Goal: Information Seeking & Learning: Learn about a topic

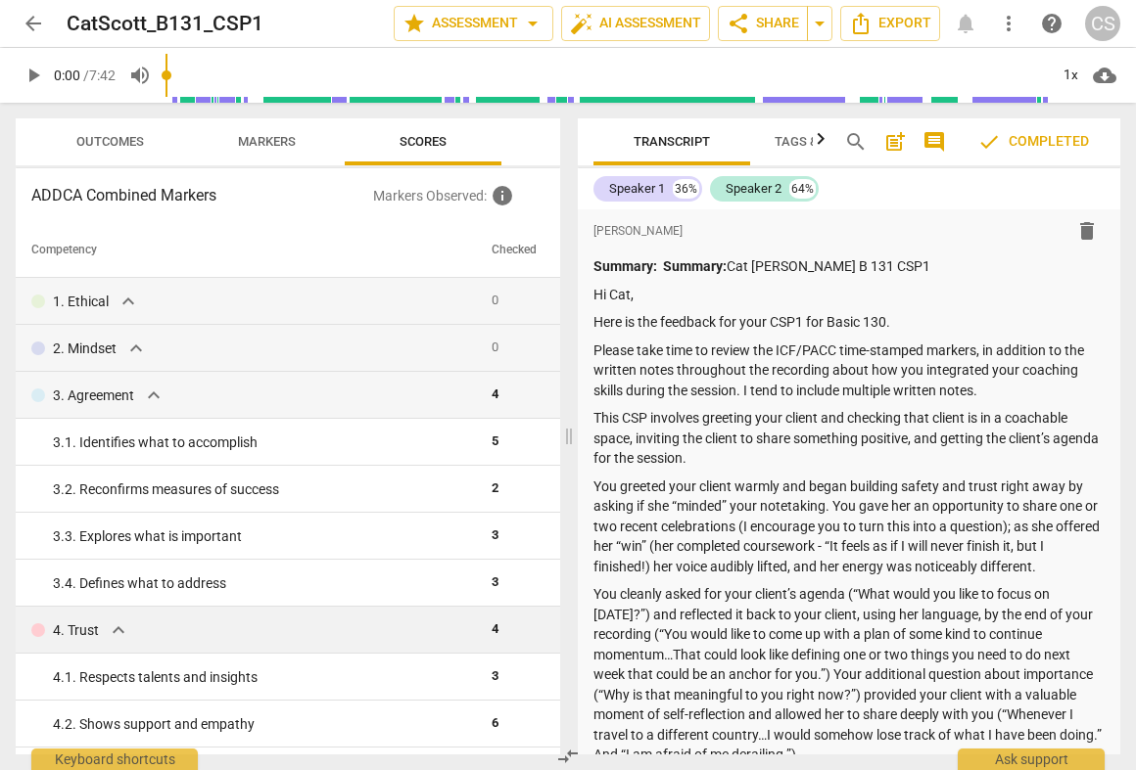
click at [113, 637] on span "expand_more" at bounding box center [118, 630] width 23 height 23
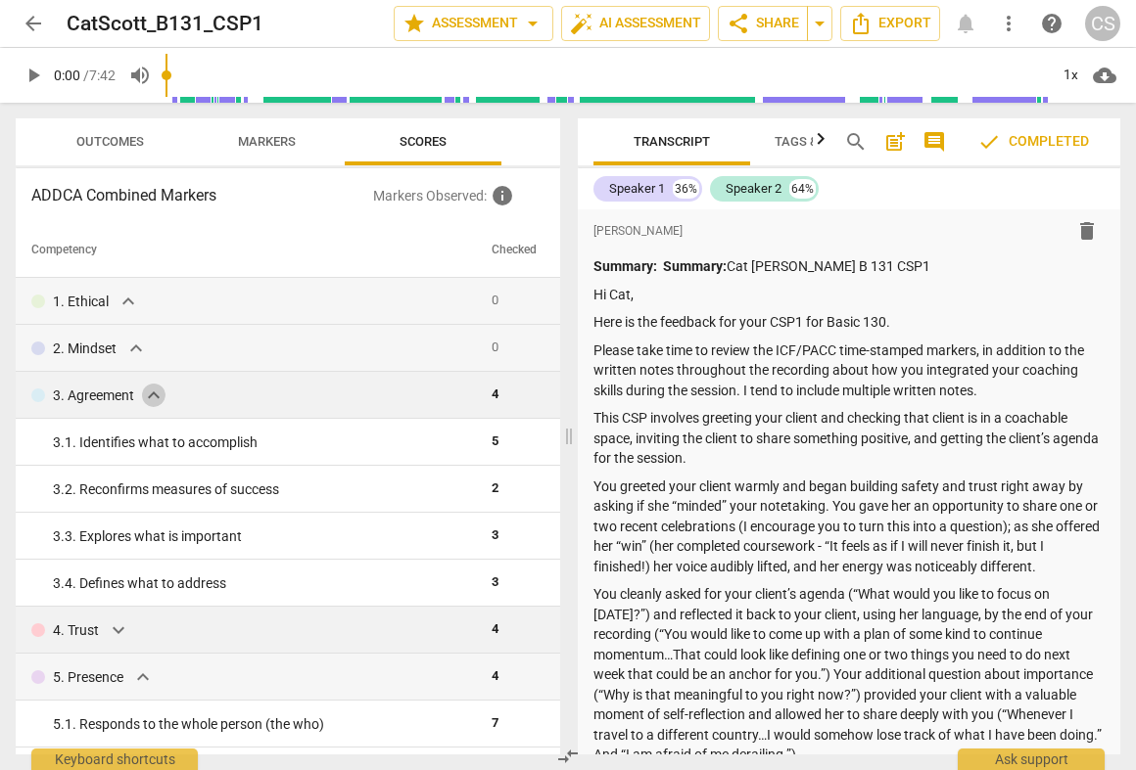
click at [152, 399] on span "expand_more" at bounding box center [153, 395] width 23 height 23
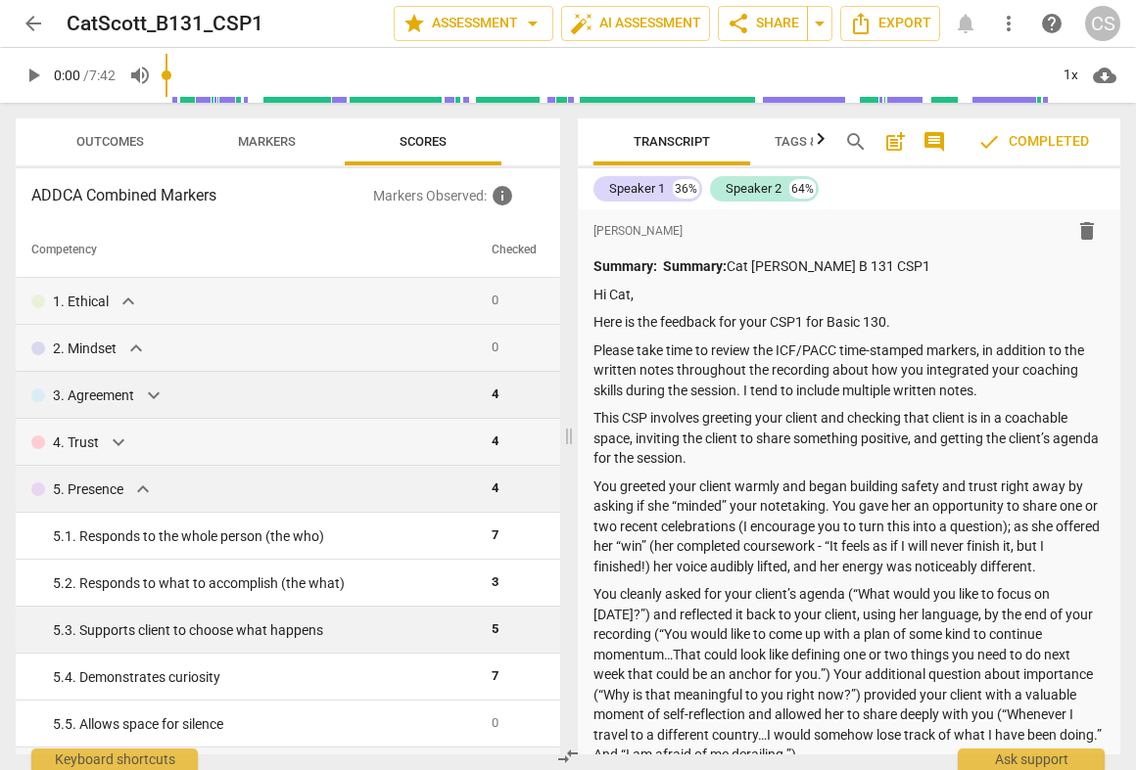
click at [146, 492] on span "expand_more" at bounding box center [142, 489] width 23 height 23
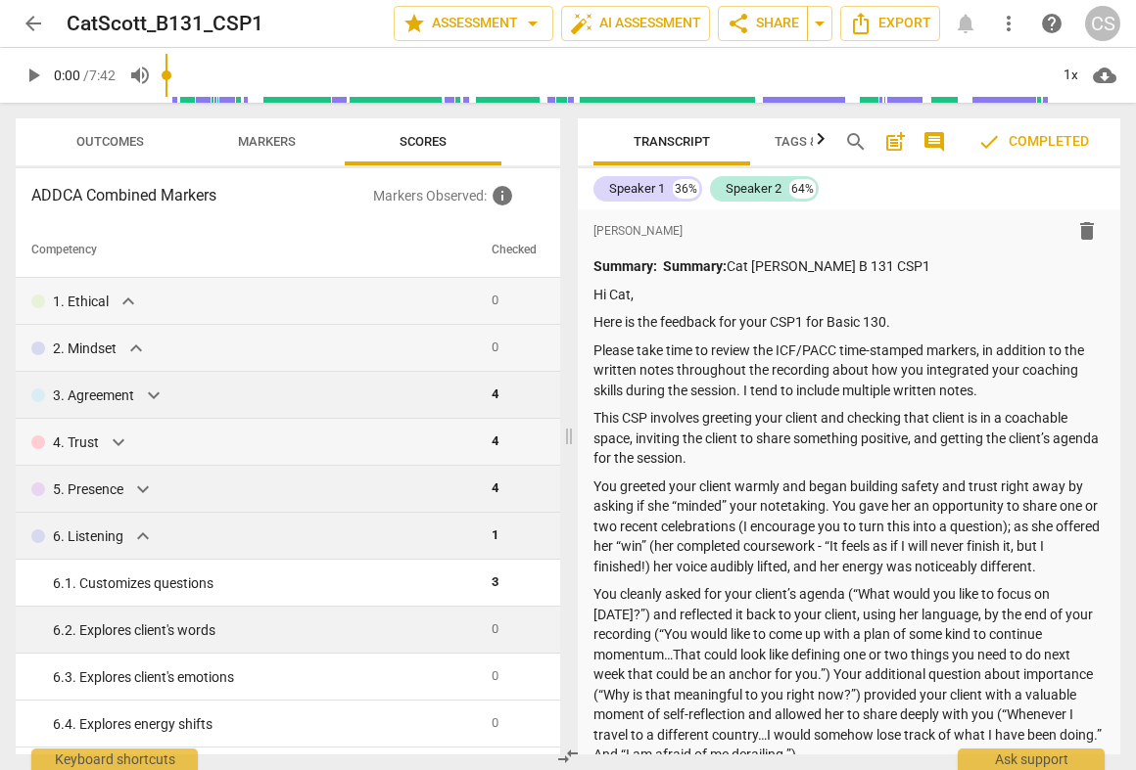
click at [149, 540] on span "expand_more" at bounding box center [142, 536] width 23 height 23
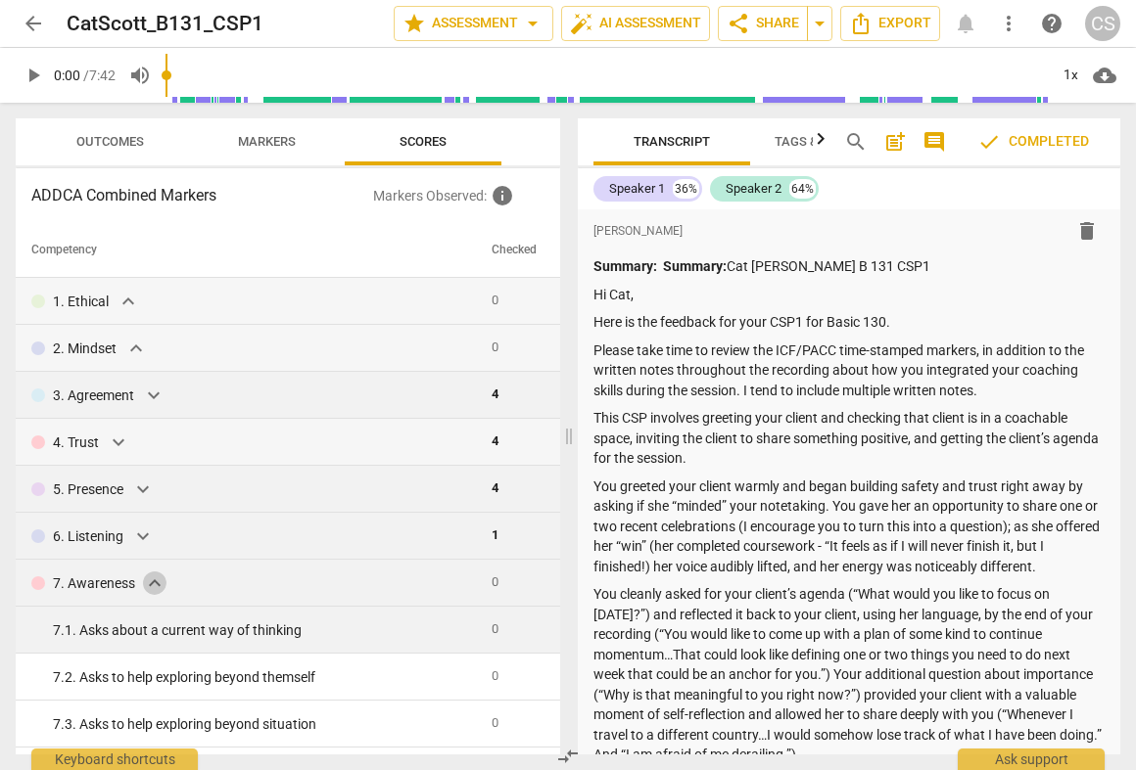
click at [150, 580] on span "expand_more" at bounding box center [154, 583] width 23 height 23
click at [139, 633] on span "expand_more" at bounding box center [132, 630] width 23 height 23
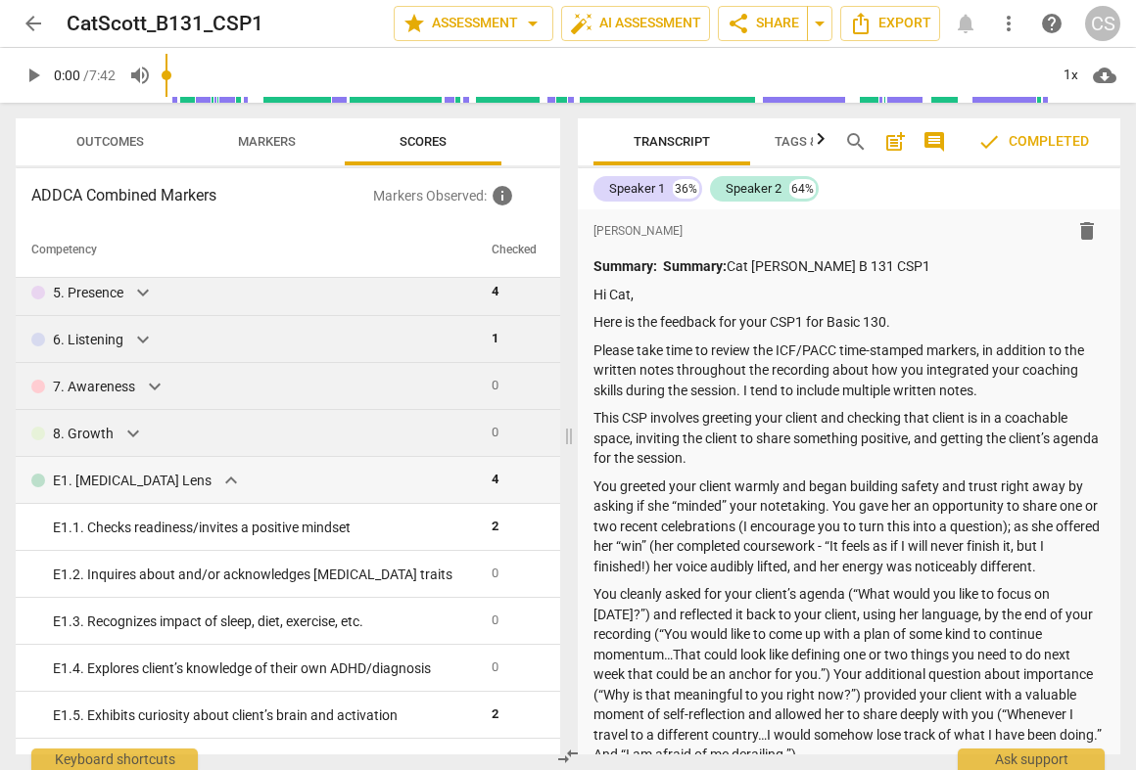
scroll to position [218, 0]
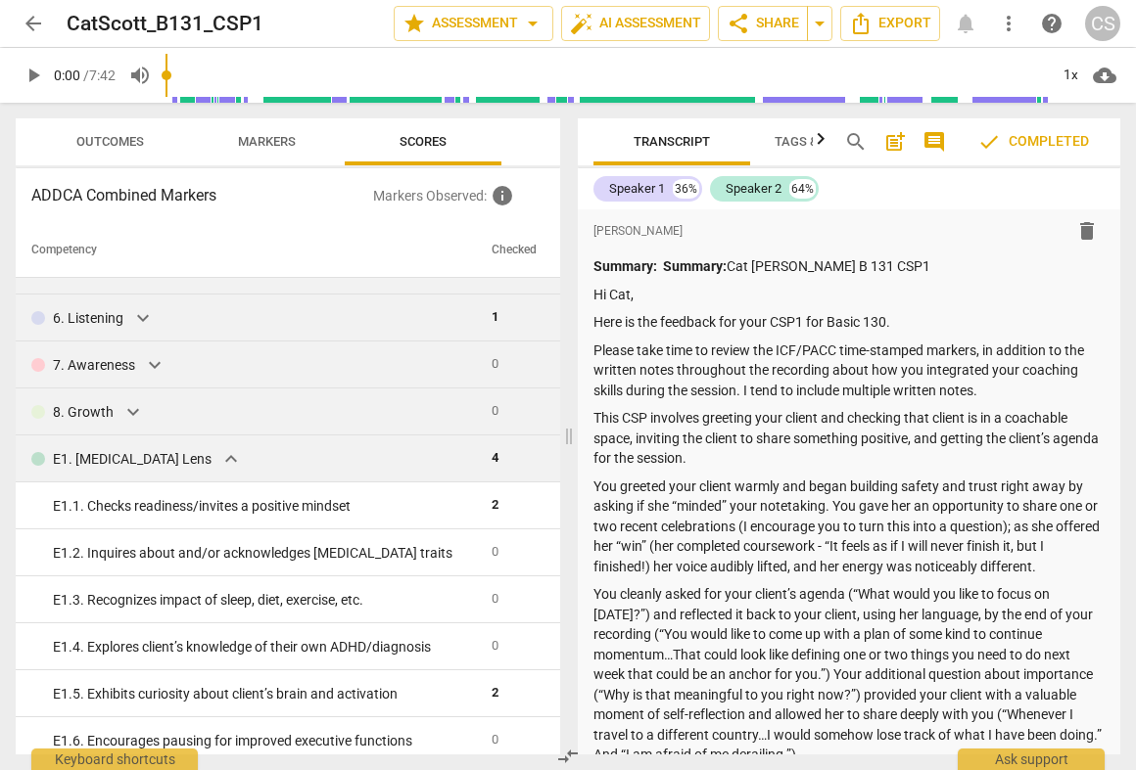
click at [219, 466] on span "expand_more" at bounding box center [230, 458] width 23 height 23
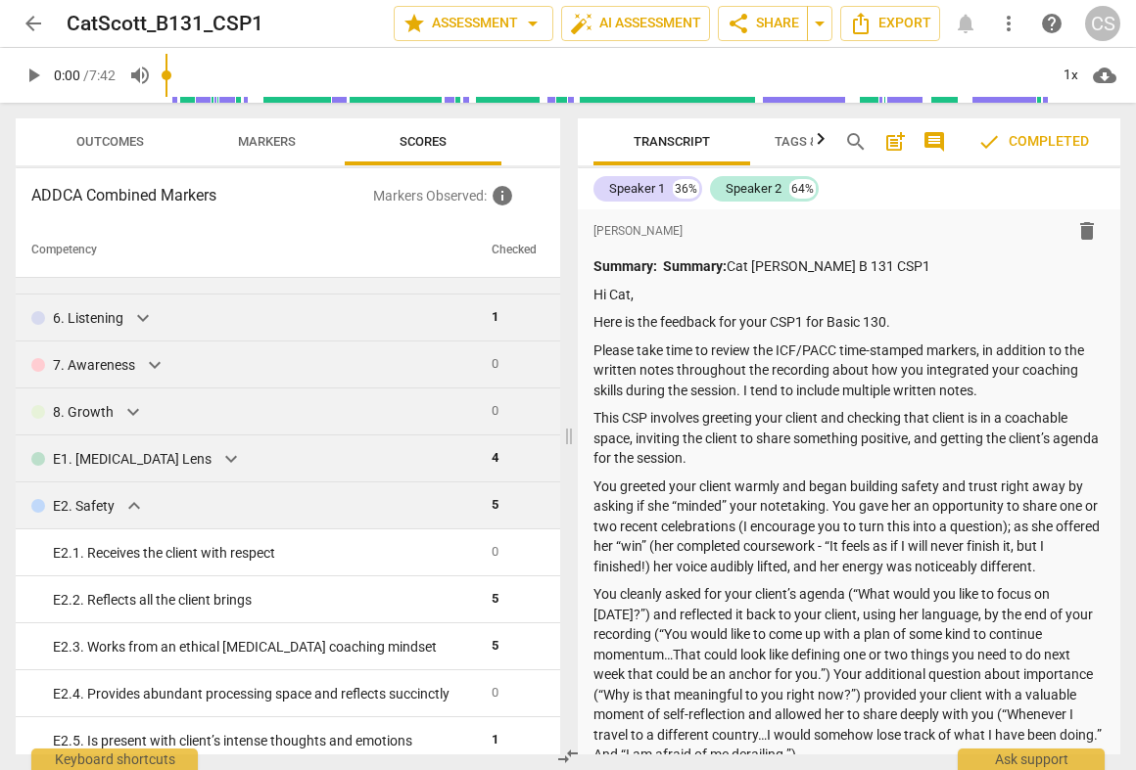
click at [123, 513] on span "expand_more" at bounding box center [133, 505] width 23 height 23
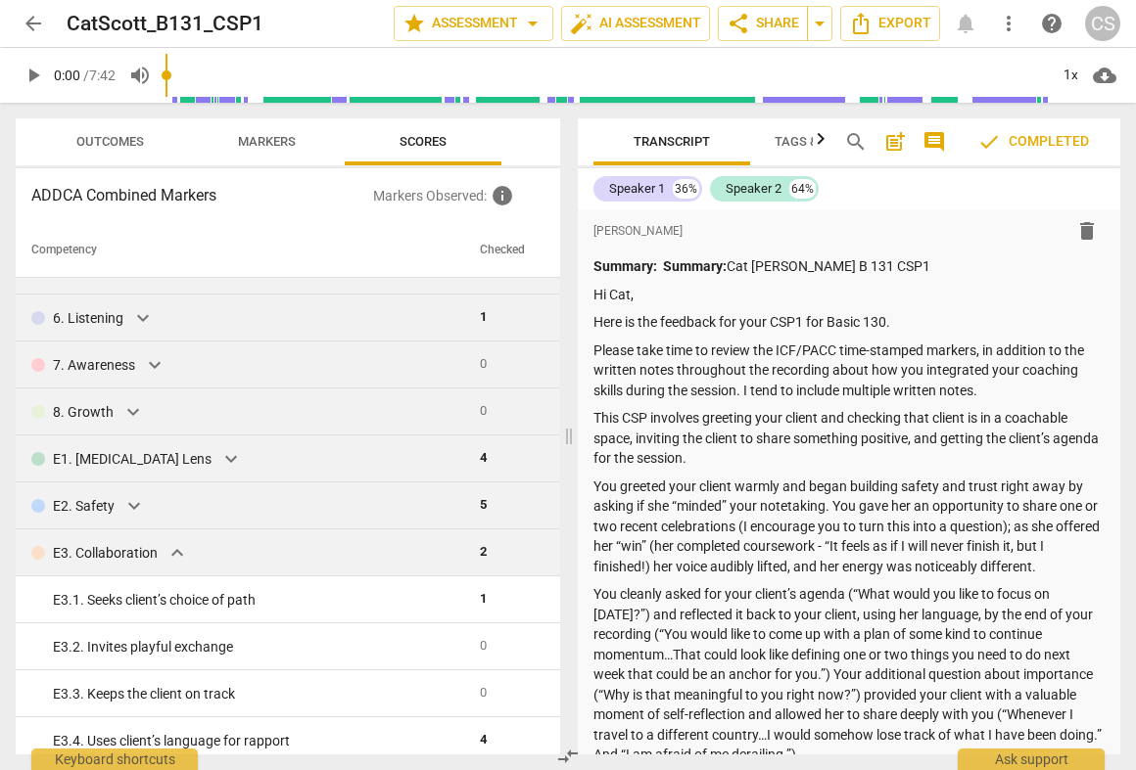
click at [173, 544] on span "expand_more" at bounding box center [176, 552] width 23 height 23
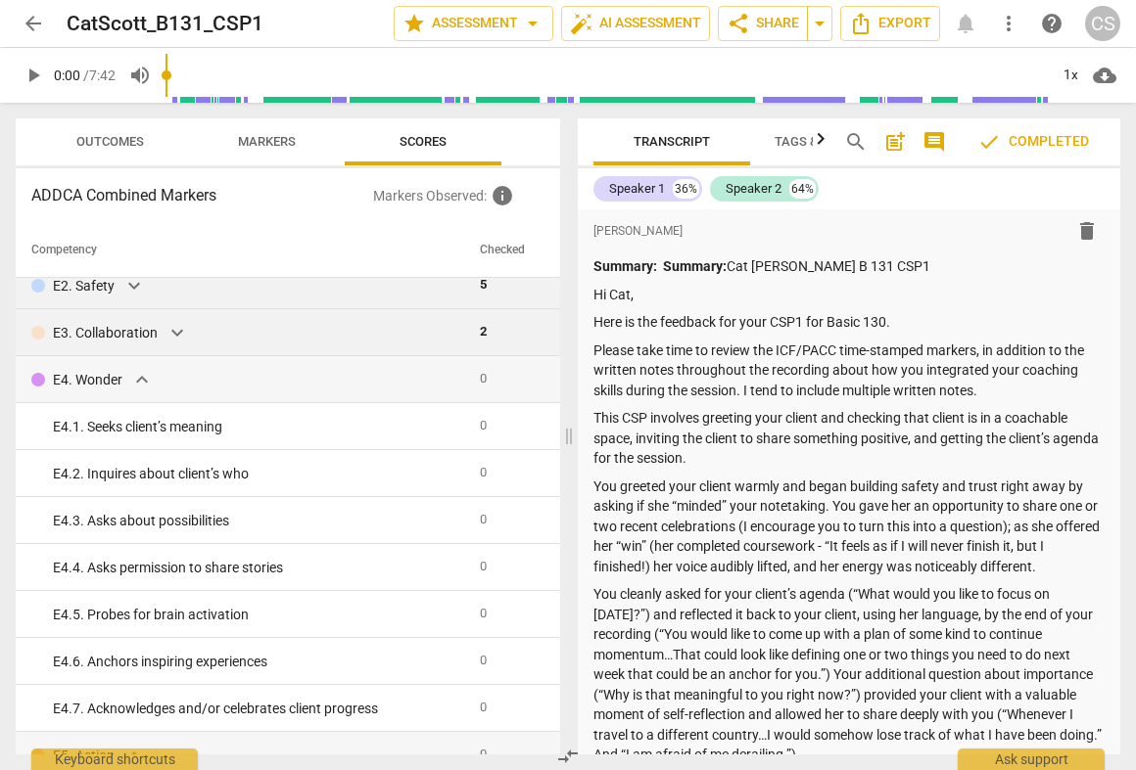
scroll to position [444, 0]
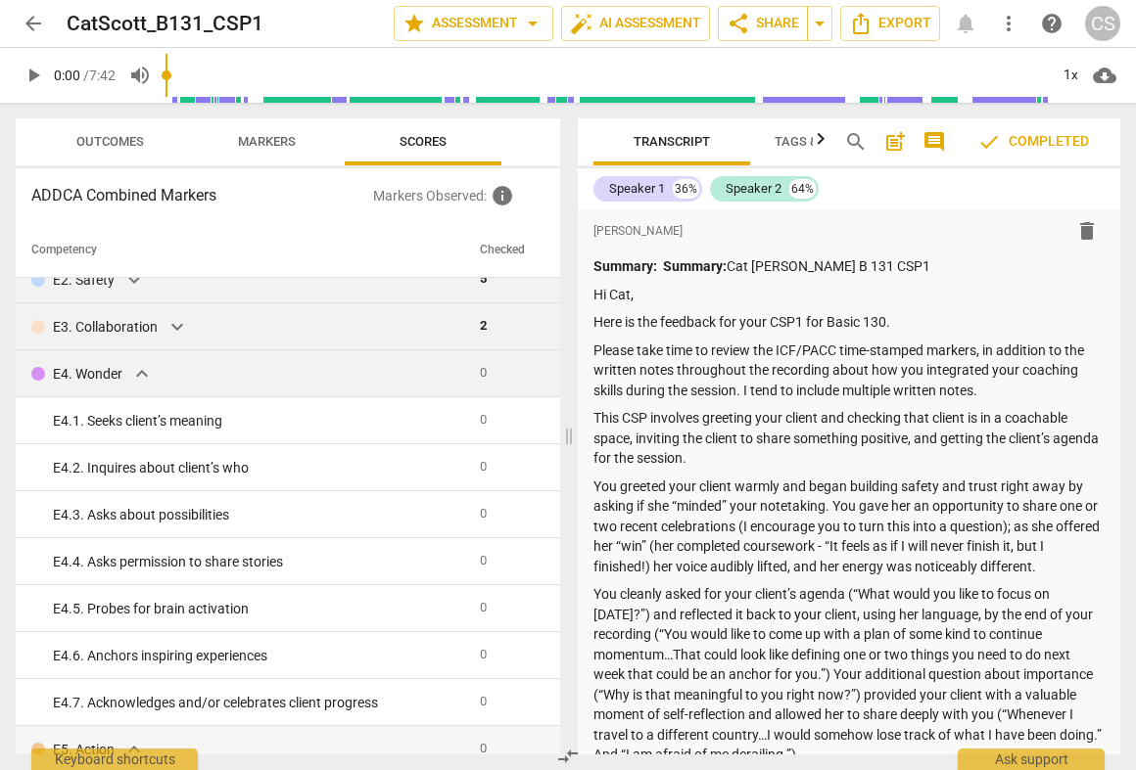
click at [141, 377] on span "expand_more" at bounding box center [141, 373] width 23 height 23
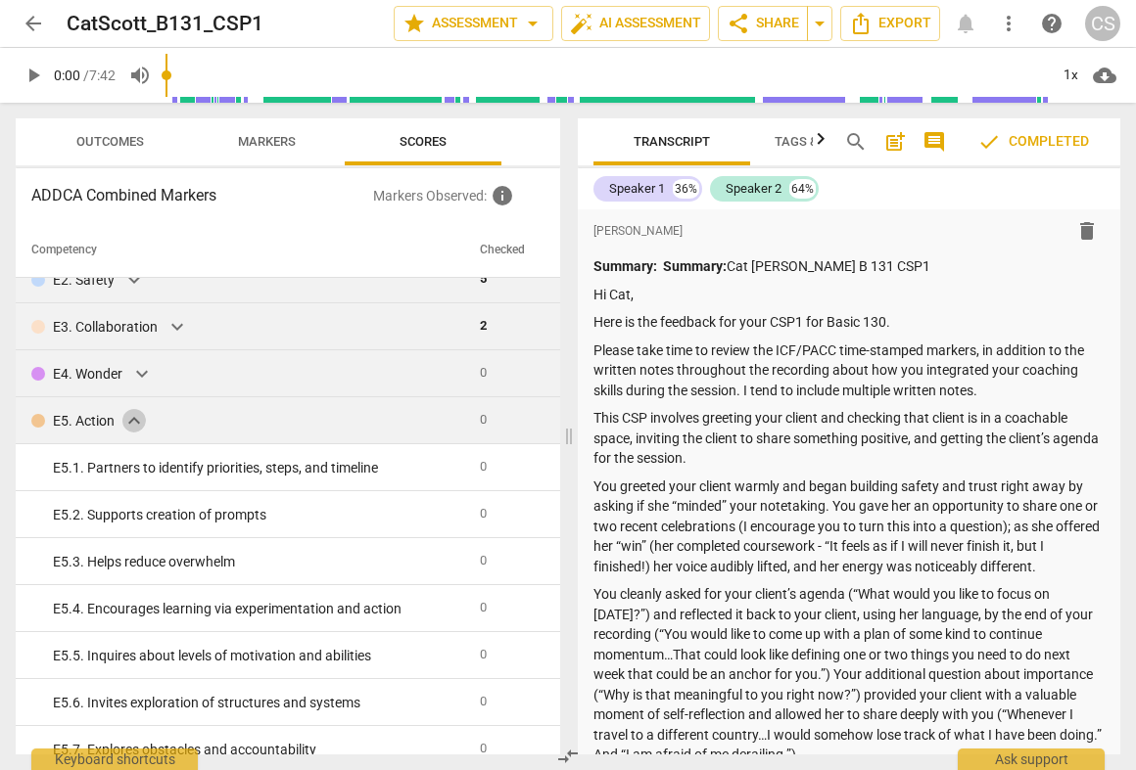
click at [139, 413] on span "expand_more" at bounding box center [133, 420] width 23 height 23
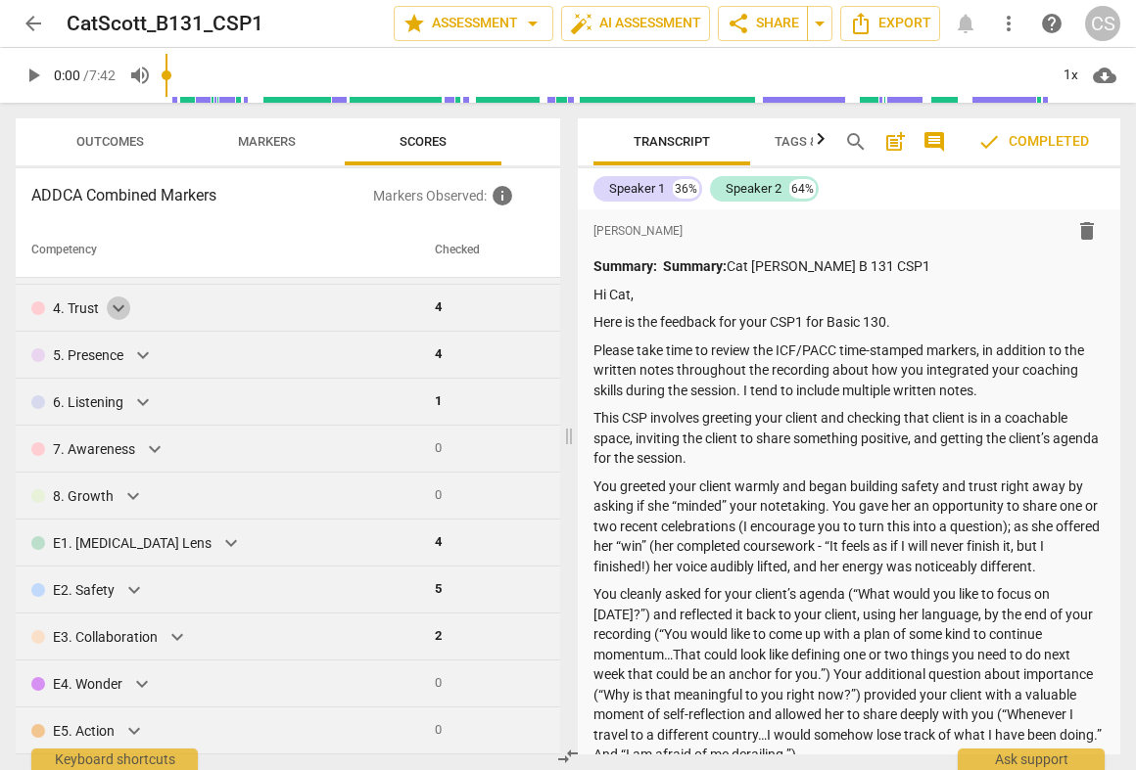
click at [113, 306] on span "expand_more" at bounding box center [118, 308] width 23 height 23
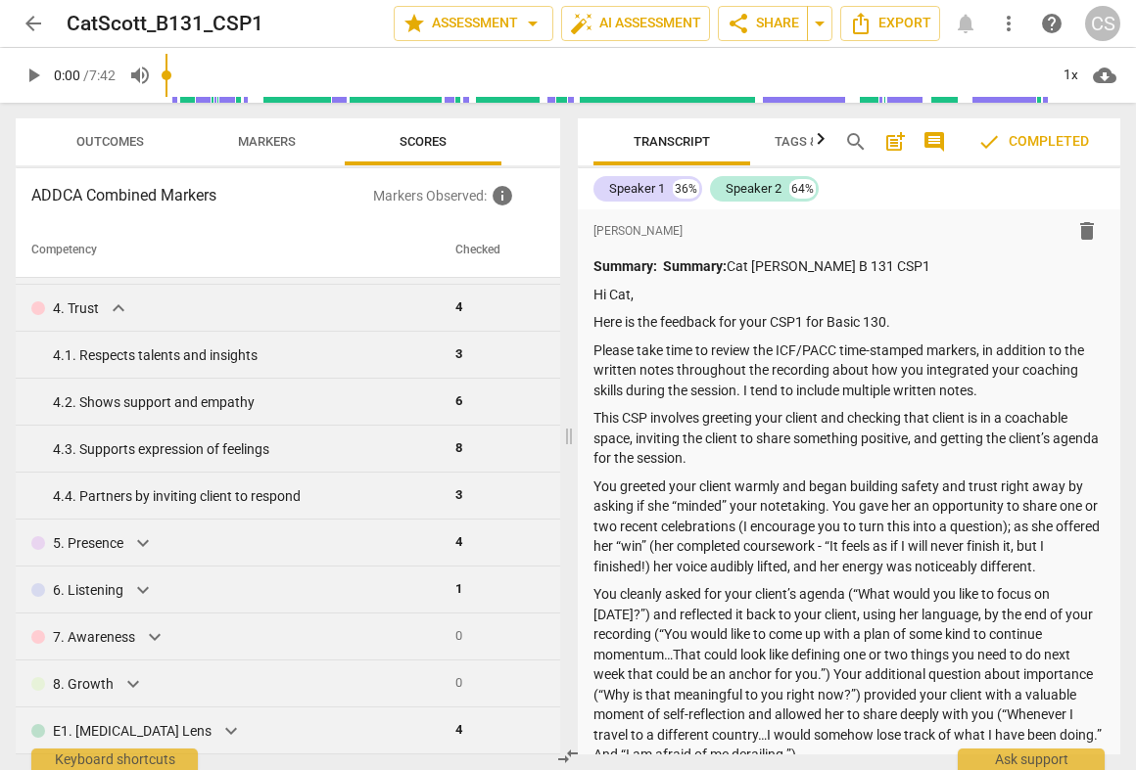
click at [116, 313] on span "expand_more" at bounding box center [118, 308] width 23 height 23
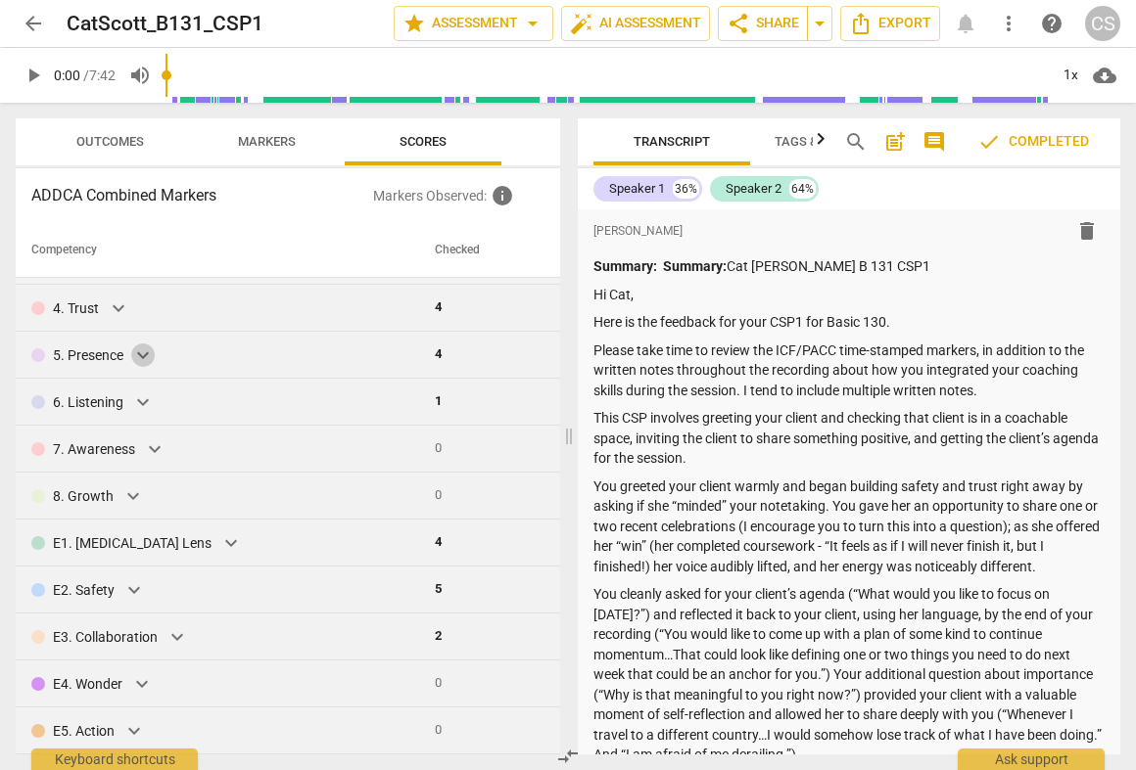
click at [148, 356] on span "expand_more" at bounding box center [142, 355] width 23 height 23
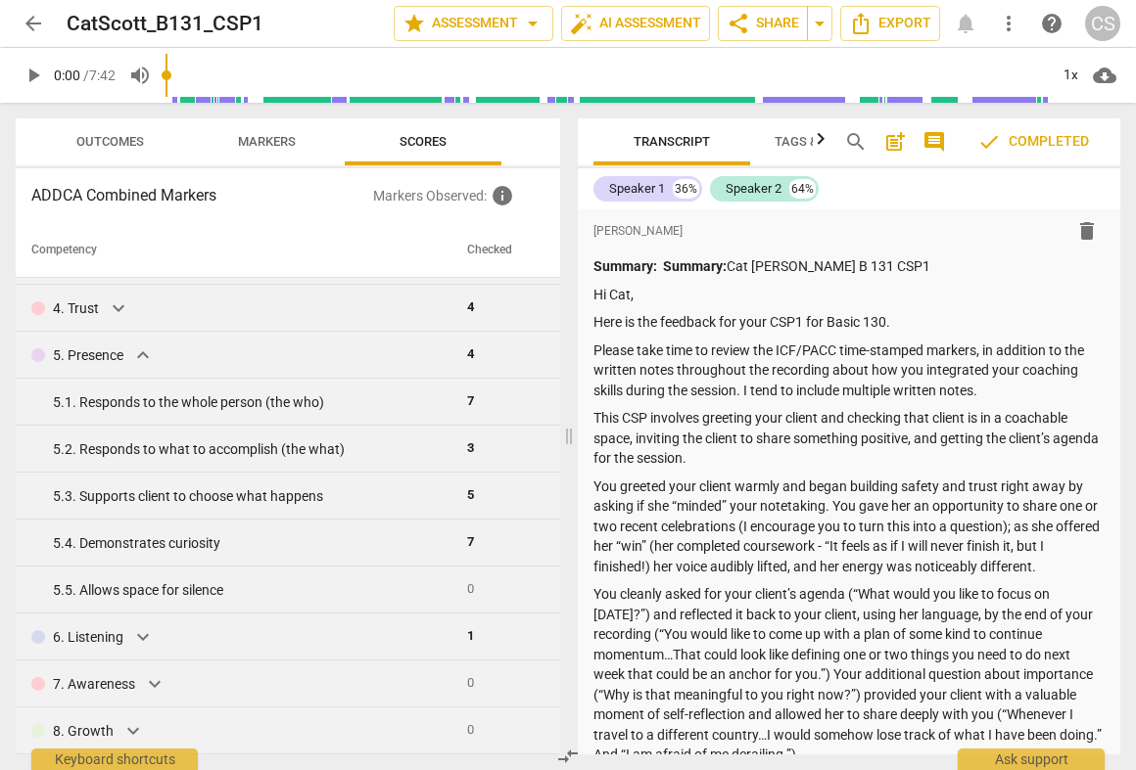
click at [148, 356] on span "expand_more" at bounding box center [142, 355] width 23 height 23
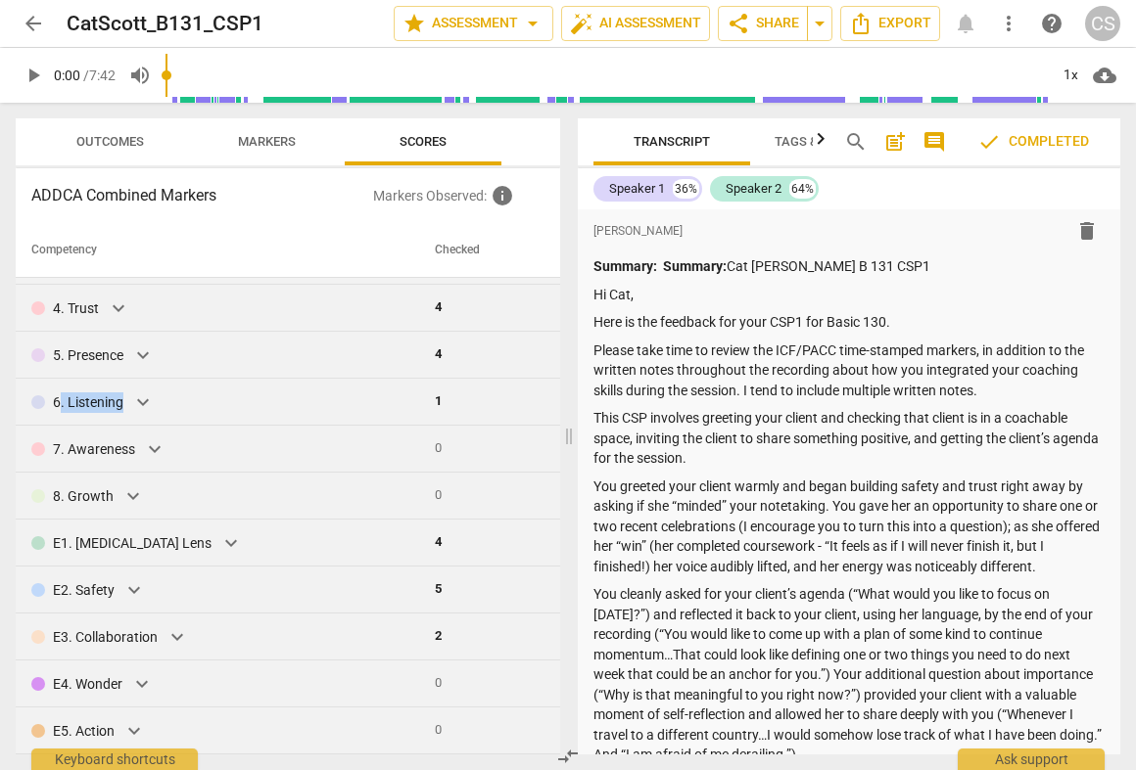
drag, startPoint x: 58, startPoint y: 402, endPoint x: 119, endPoint y: 402, distance: 61.7
click at [119, 402] on p "6. Listening" at bounding box center [88, 403] width 70 height 21
click at [141, 406] on span "expand_more" at bounding box center [142, 402] width 23 height 23
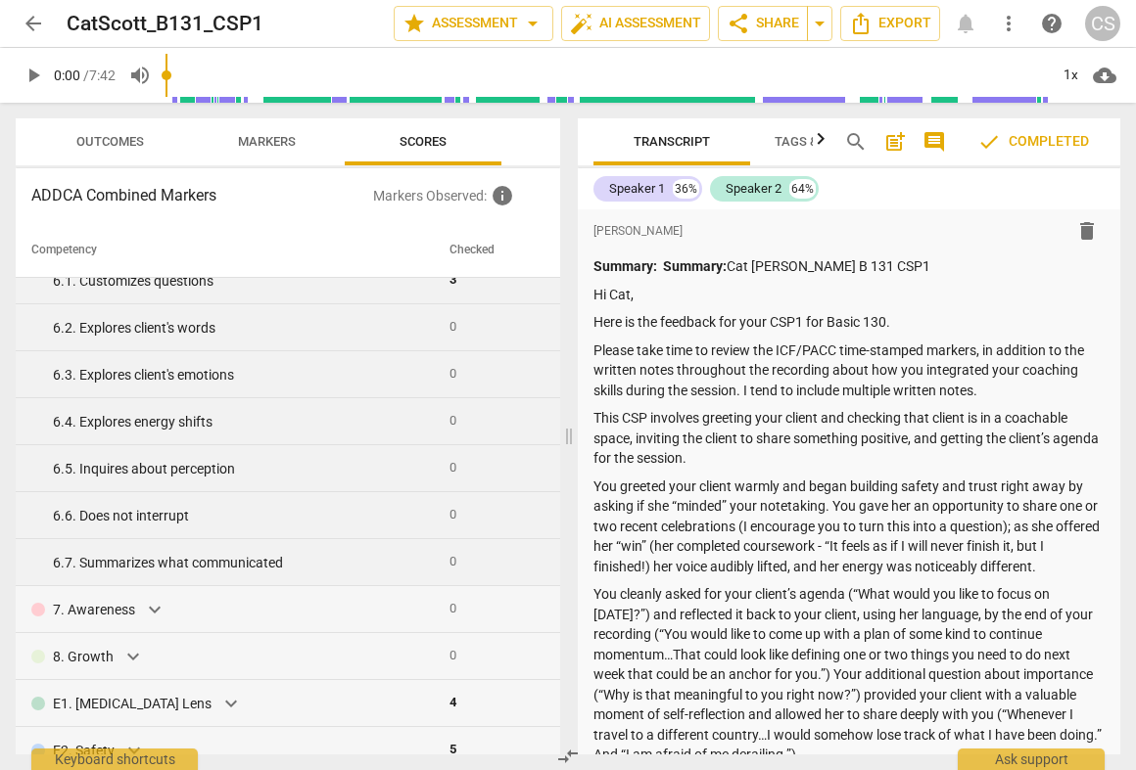
scroll to position [304, 0]
click at [172, 419] on div "6. 4. Explores energy shifts" at bounding box center [243, 420] width 381 height 21
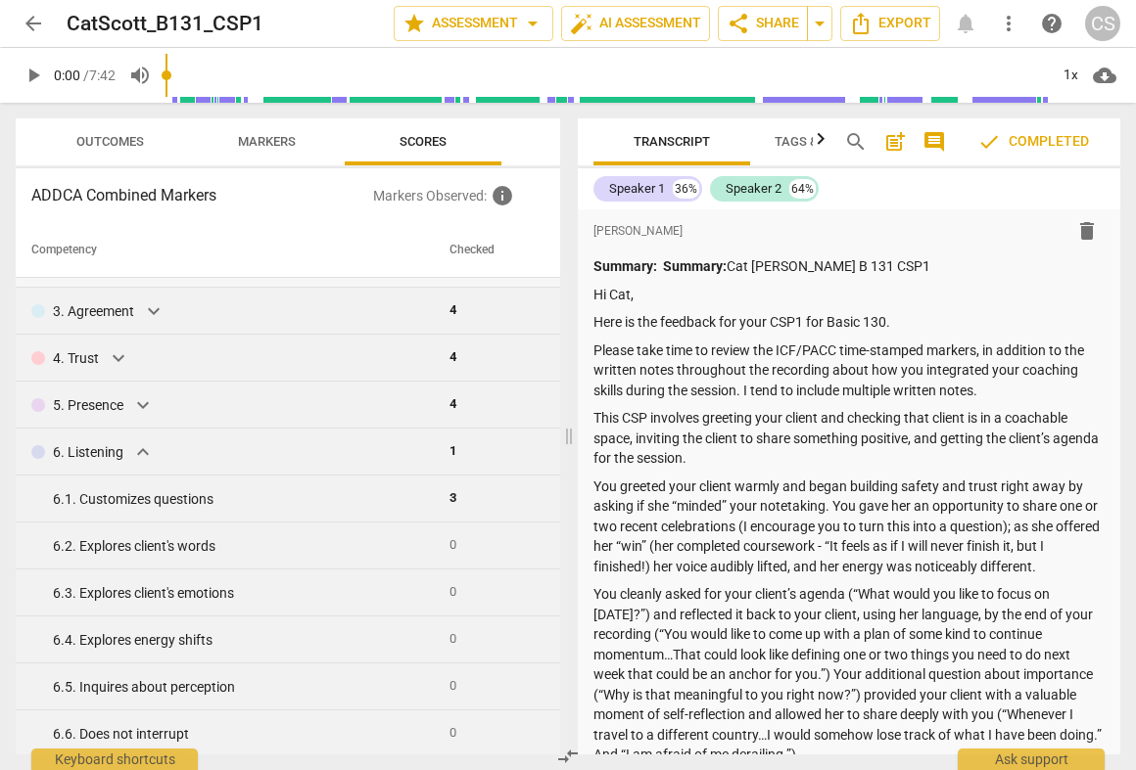
scroll to position [80, 0]
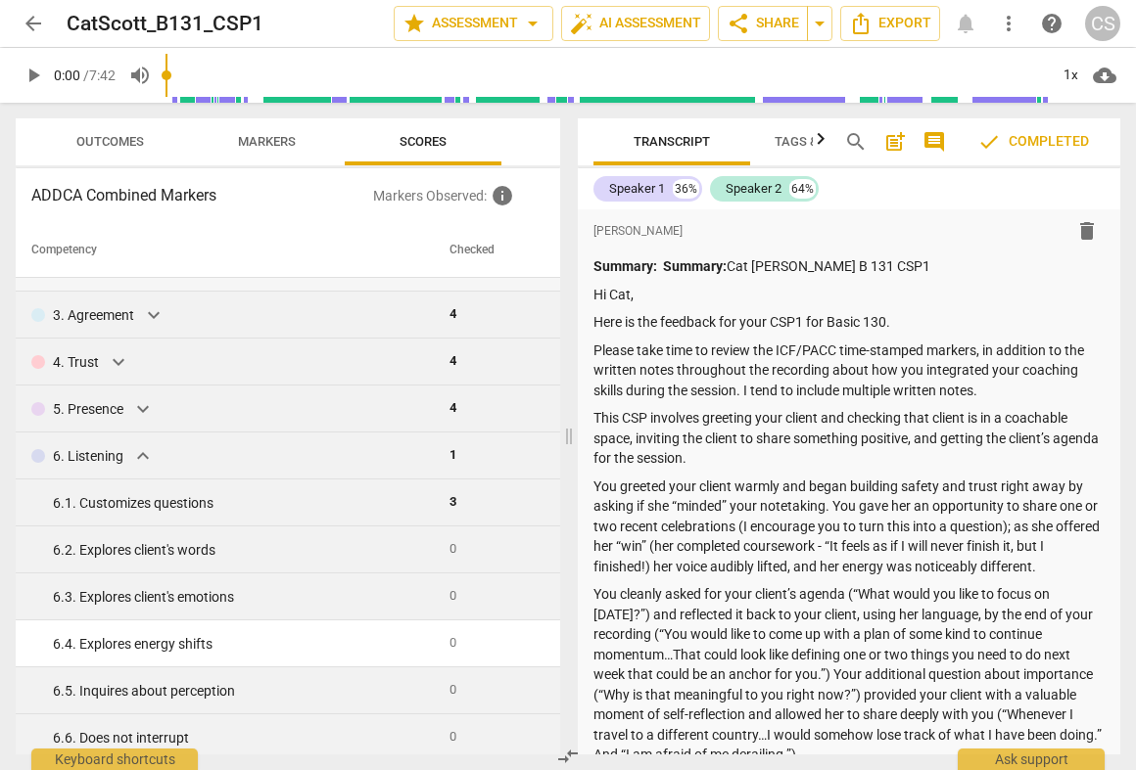
click at [141, 463] on span "expand_more" at bounding box center [142, 455] width 23 height 23
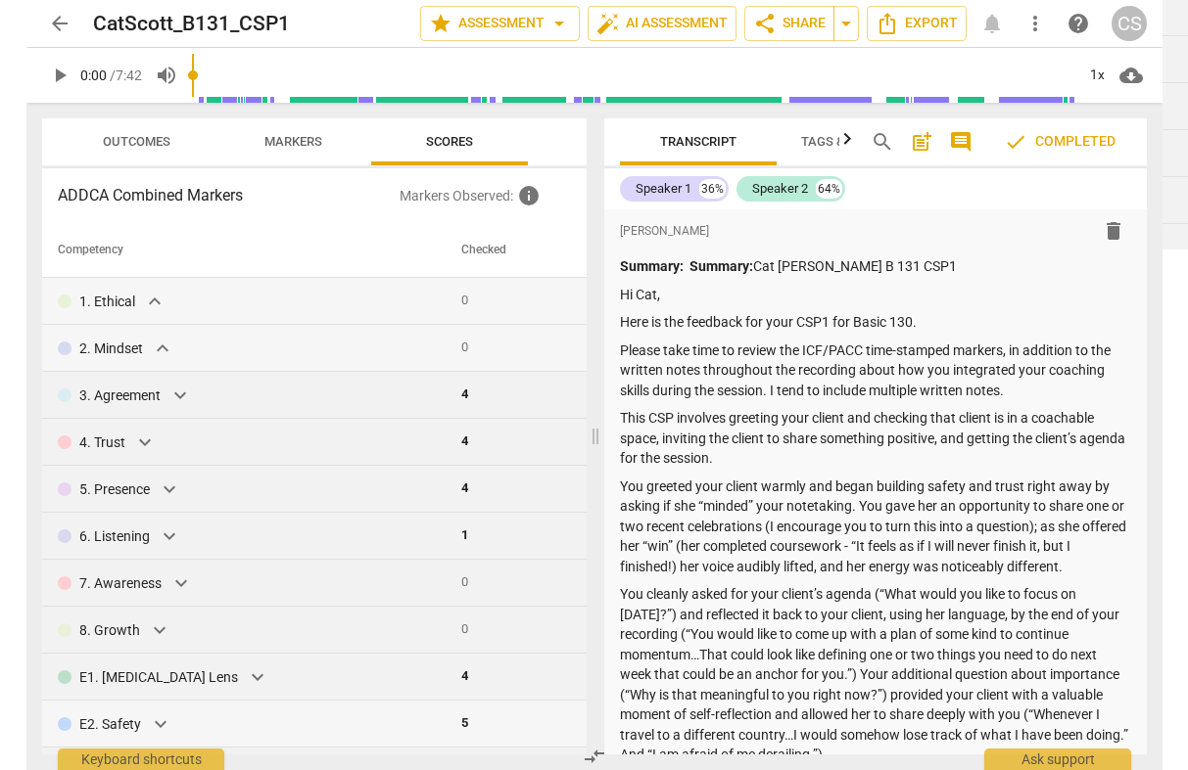
scroll to position [134, 0]
